Goal: Check status: Check status

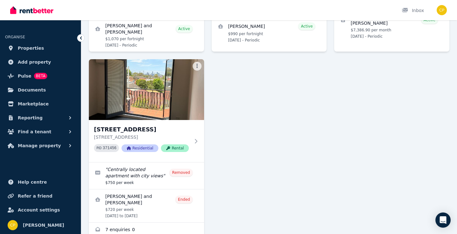
scroll to position [314, 0]
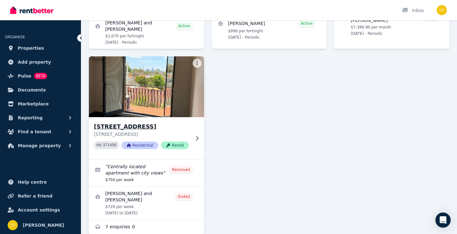
click at [129, 74] on img at bounding box center [146, 87] width 121 height 64
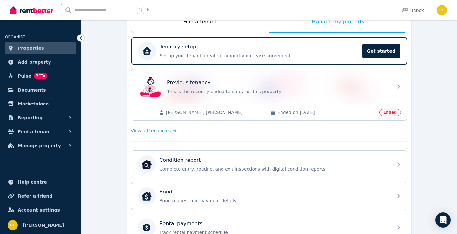
scroll to position [113, 0]
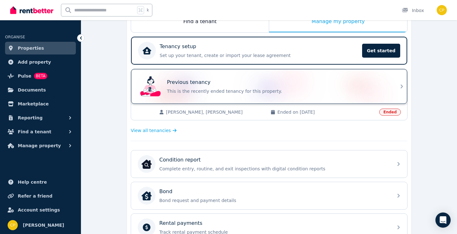
click at [212, 83] on div "Previous tenancy" at bounding box center [278, 83] width 222 height 8
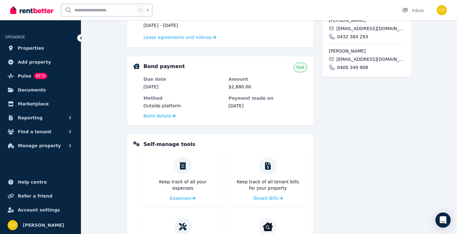
scroll to position [220, 0]
click at [164, 116] on span "Bond details" at bounding box center [157, 116] width 28 height 6
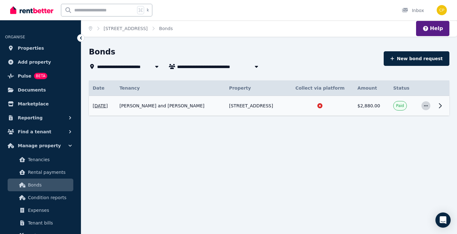
click at [427, 107] on icon "button" at bounding box center [425, 106] width 5 height 4
click at [440, 105] on icon at bounding box center [440, 106] width 8 height 8
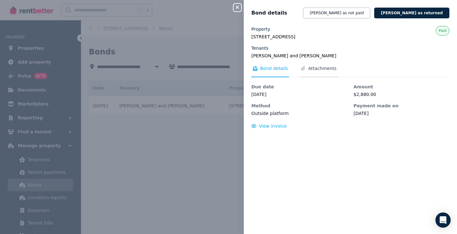
click at [319, 71] on span "Attachments" at bounding box center [322, 68] width 28 height 6
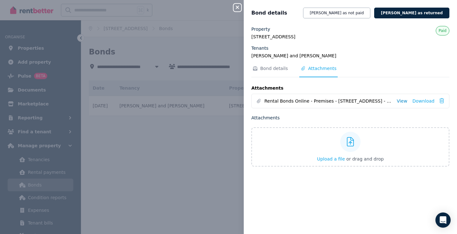
click at [402, 101] on link "View" at bounding box center [401, 101] width 10 height 6
click at [404, 101] on link "View" at bounding box center [401, 101] width 10 height 6
click at [236, 6] on icon "button" at bounding box center [237, 7] width 3 height 3
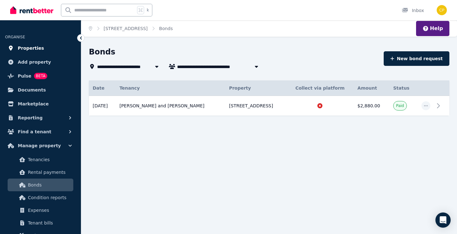
click at [39, 48] on span "Properties" at bounding box center [31, 48] width 26 height 8
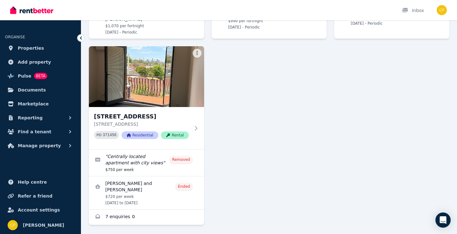
scroll to position [324, 0]
